Goal: Find specific page/section: Find specific page/section

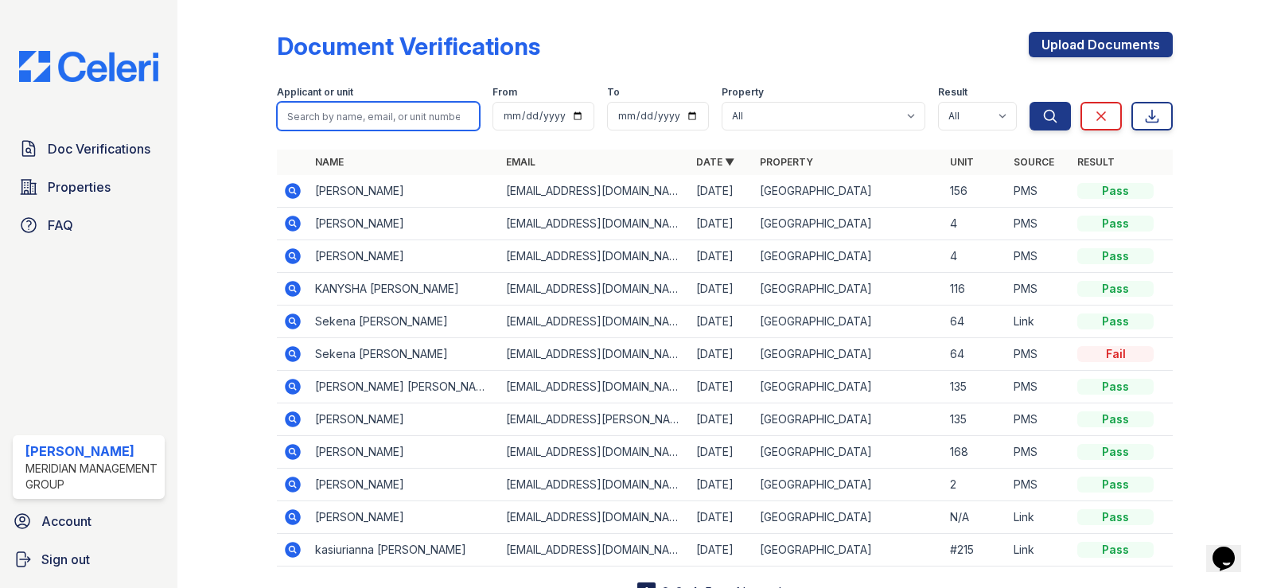
click at [343, 107] on input "search" at bounding box center [378, 116] width 203 height 29
type input "[PERSON_NAME]"
click at [1049, 104] on button "Search" at bounding box center [1049, 116] width 41 height 29
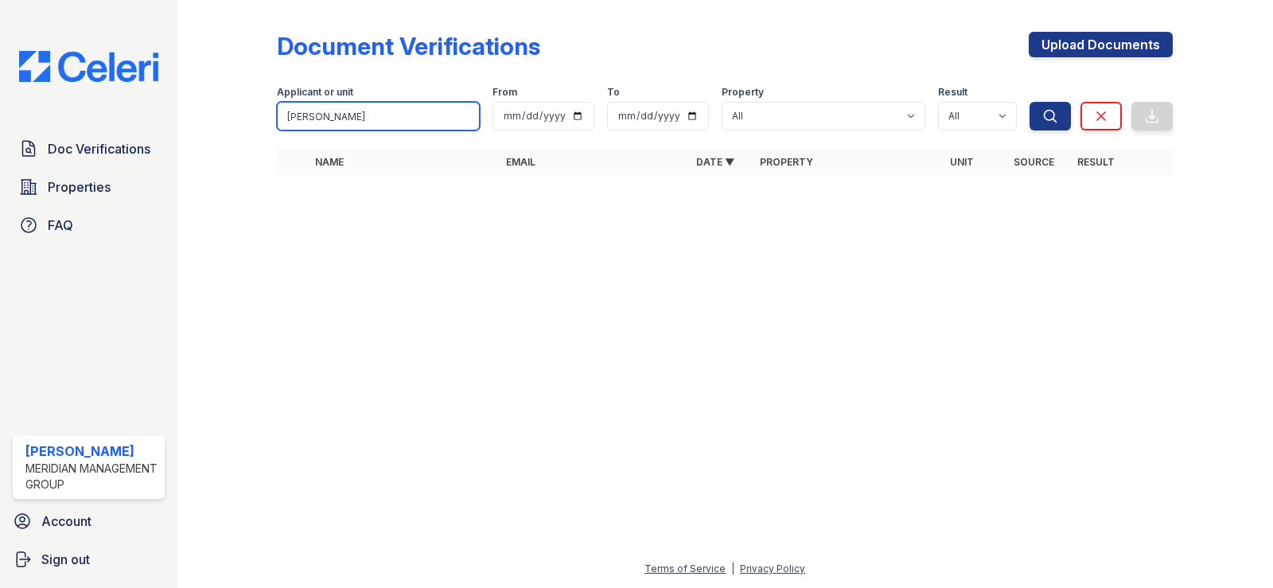
click at [286, 115] on input "[PERSON_NAME]" at bounding box center [378, 116] width 203 height 29
type input "[PERSON_NAME]"
click at [1057, 122] on icon "submit" at bounding box center [1051, 116] width 12 height 12
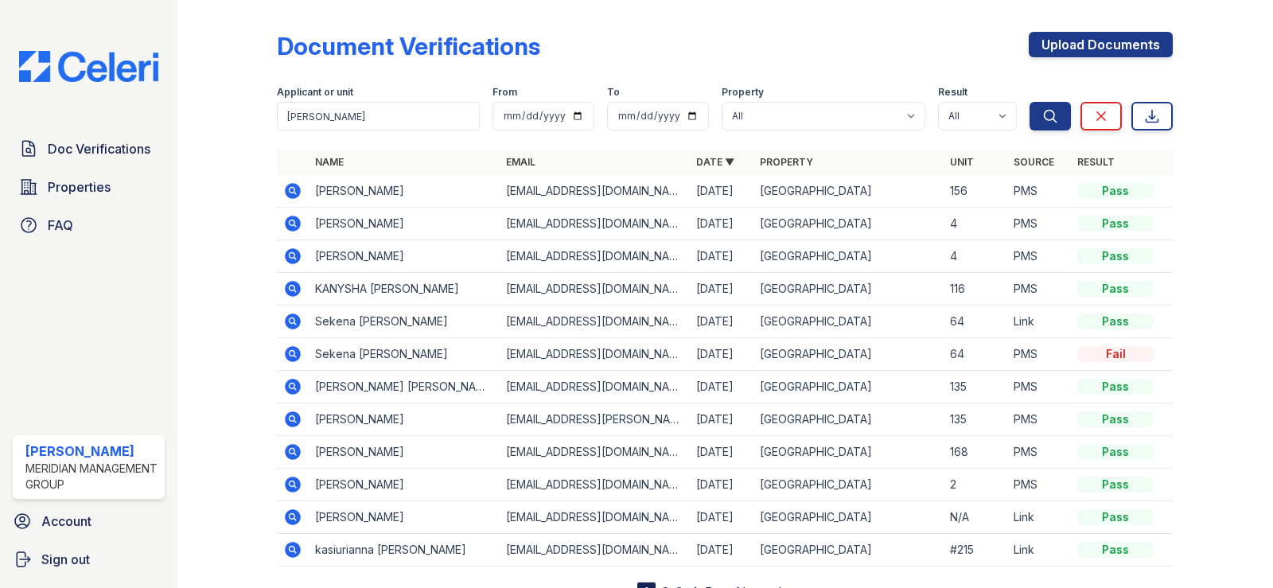
click at [297, 288] on icon at bounding box center [294, 289] width 16 height 16
